Goal: Answer question/provide support

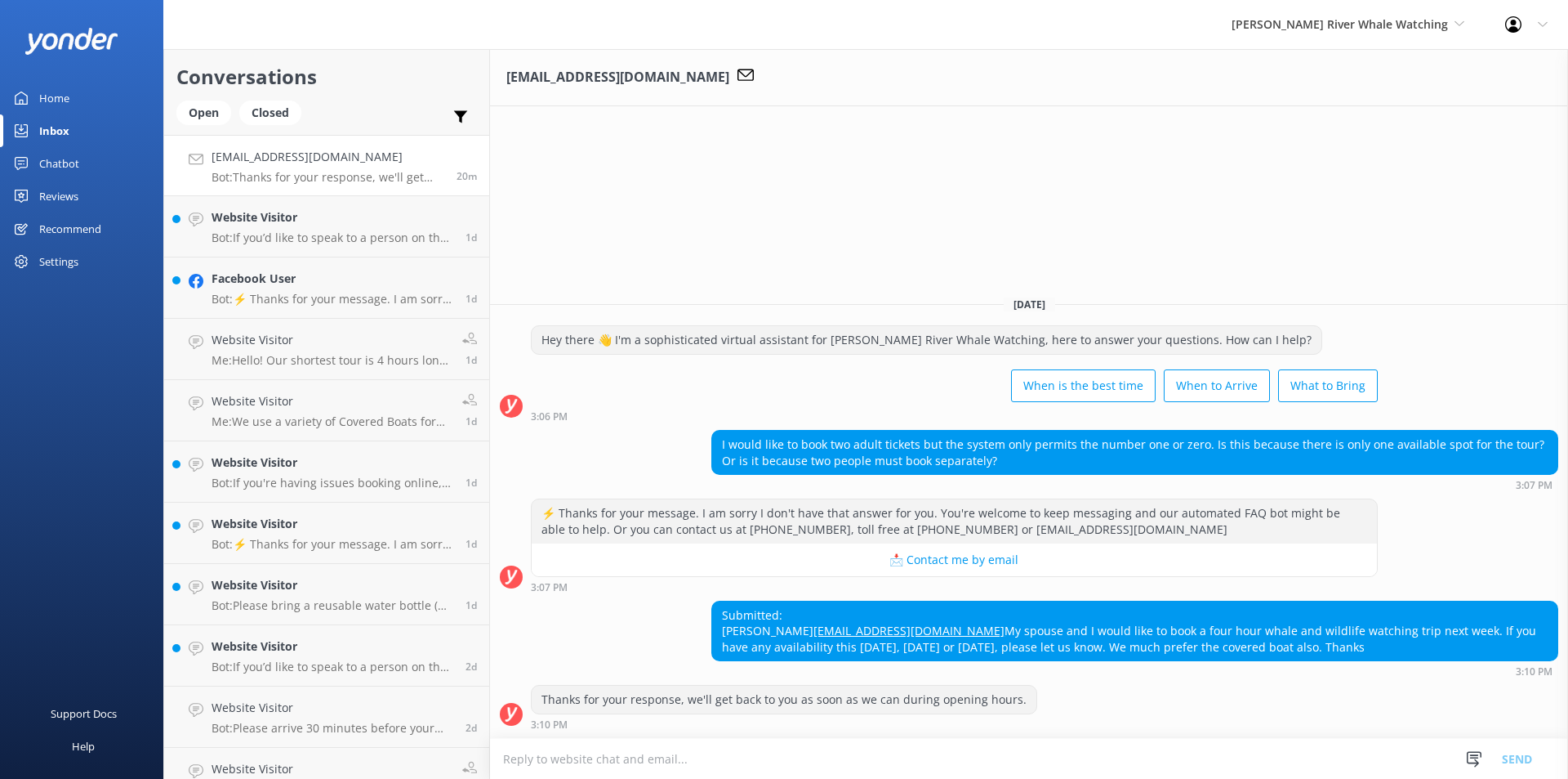
click at [871, 602] on div "Submitted: [PERSON_NAME] [EMAIL_ADDRESS][DOMAIN_NAME] My spouse and I would lik…" at bounding box center [1135, 631] width 845 height 60
click at [862, 606] on div "Submitted: [PERSON_NAME] [EMAIL_ADDRESS][DOMAIN_NAME] My spouse and I would lik…" at bounding box center [1135, 631] width 845 height 60
click at [857, 617] on div "Submitted: [PERSON_NAME] [EMAIL_ADDRESS][DOMAIN_NAME] My spouse and I would lik…" at bounding box center [1135, 631] width 845 height 60
drag, startPoint x: 857, startPoint y: 617, endPoint x: 742, endPoint y: 621, distance: 115.1
click at [742, 621] on div "Submitted: [PERSON_NAME] [EMAIL_ADDRESS][DOMAIN_NAME] My spouse and I would lik…" at bounding box center [1135, 631] width 845 height 60
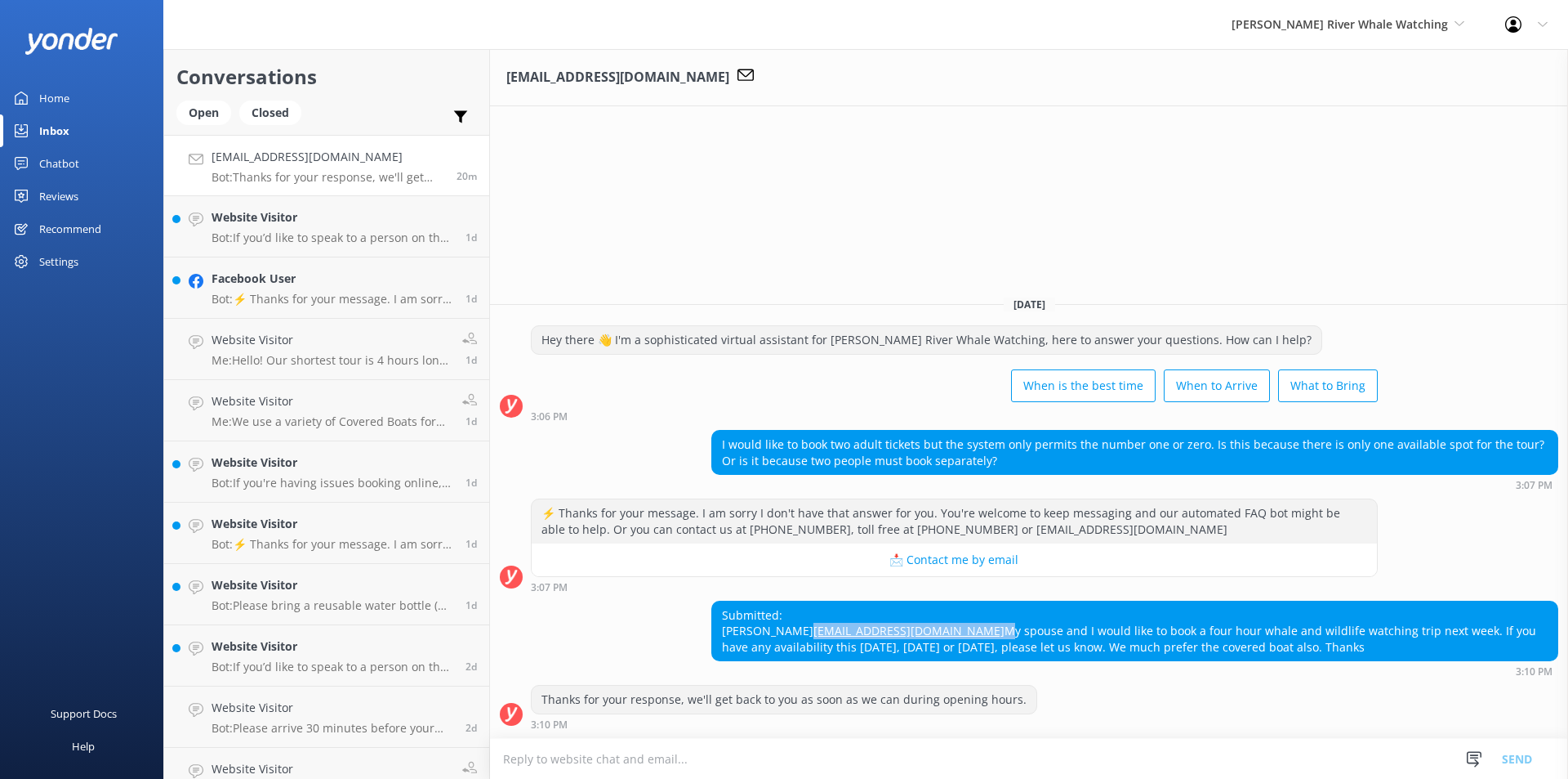
copy div "[EMAIL_ADDRESS][DOMAIN_NAME]"
